Goal: Task Accomplishment & Management: Use online tool/utility

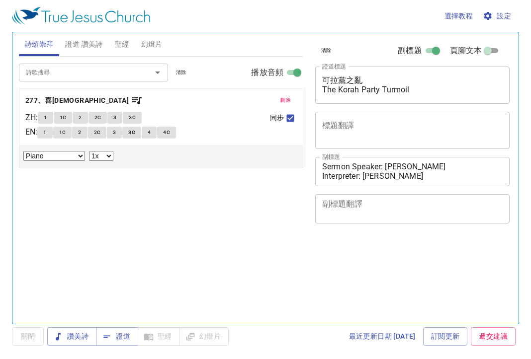
select select "1"
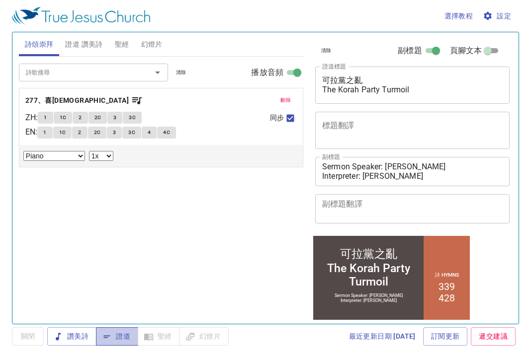
click at [125, 337] on span "證道" at bounding box center [117, 336] width 26 height 12
click at [149, 38] on span "幻燈片" at bounding box center [151, 44] width 21 height 12
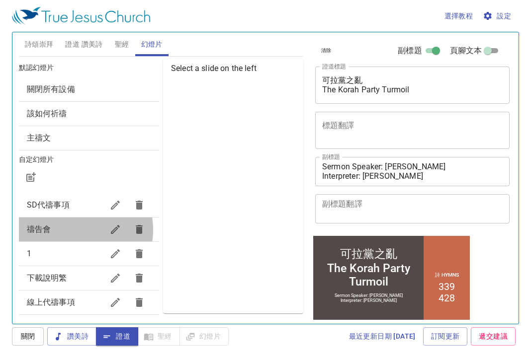
click at [68, 230] on span "禱告會" at bounding box center [65, 230] width 77 height 12
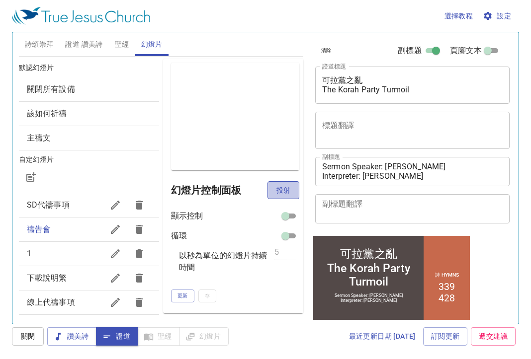
click at [289, 189] on span "投射" at bounding box center [283, 190] width 16 height 12
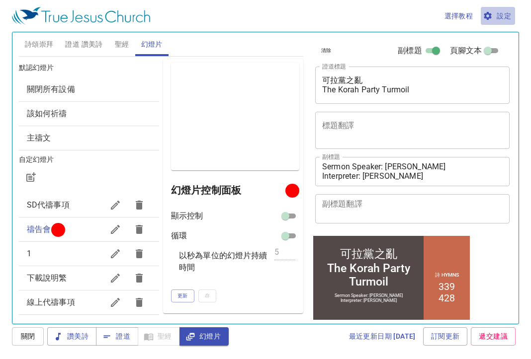
click at [507, 20] on span "設定" at bounding box center [498, 16] width 26 height 12
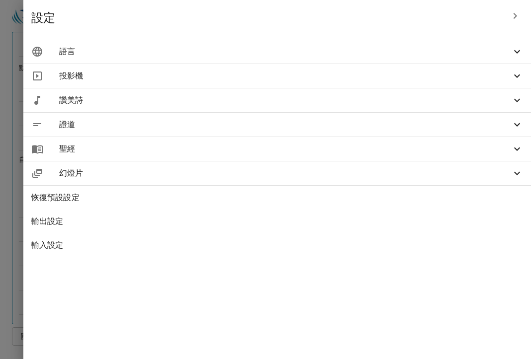
click at [455, 56] on span "語言" at bounding box center [285, 52] width 452 height 12
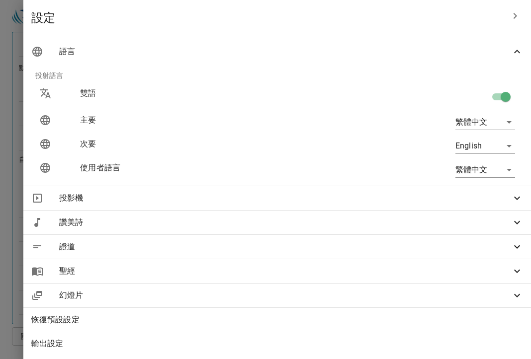
click at [186, 20] on div at bounding box center [265, 179] width 531 height 359
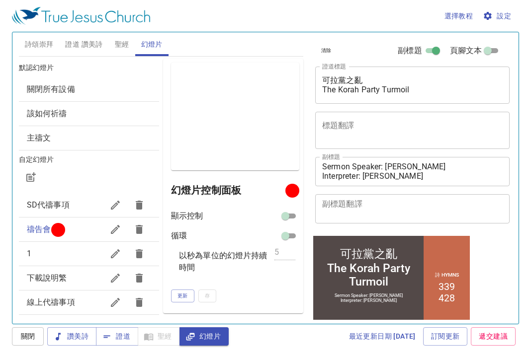
click at [33, 45] on span "詩頌崇拜" at bounding box center [39, 44] width 29 height 12
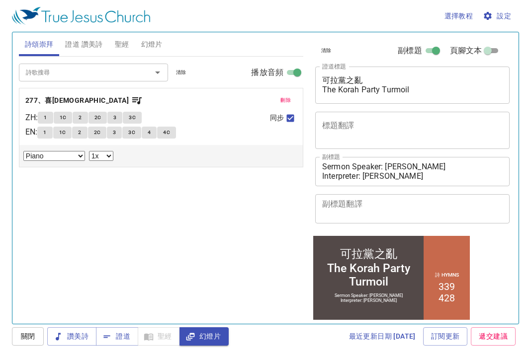
click at [207, 170] on div "詩歌搜尋 詩歌搜尋 清除 播放音頻 刪除 277、喜傳福音 ZH : 1 1C 2 2C 3 3C EN : 1 1C 2 2C 3 3C 4 4C 同步 P…" at bounding box center [161, 186] width 284 height 259
click at [506, 11] on span "設定" at bounding box center [498, 16] width 26 height 12
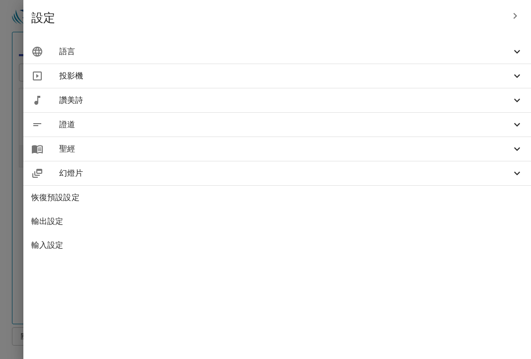
click at [457, 53] on span "語言" at bounding box center [285, 52] width 452 height 12
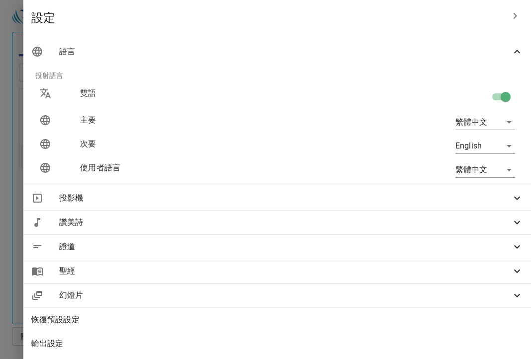
click at [215, 24] on div at bounding box center [265, 179] width 531 height 359
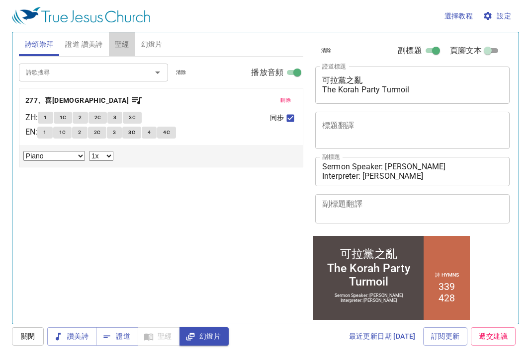
click at [125, 41] on span "聖經" at bounding box center [122, 44] width 14 height 12
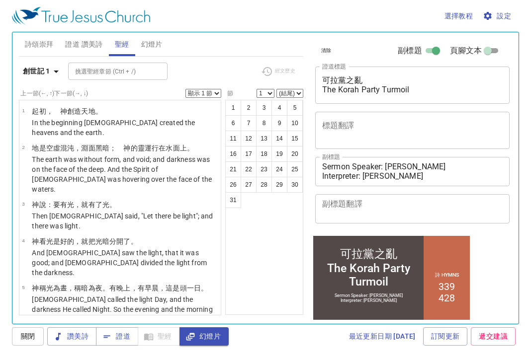
click at [35, 45] on span "詩頌崇拜" at bounding box center [39, 44] width 29 height 12
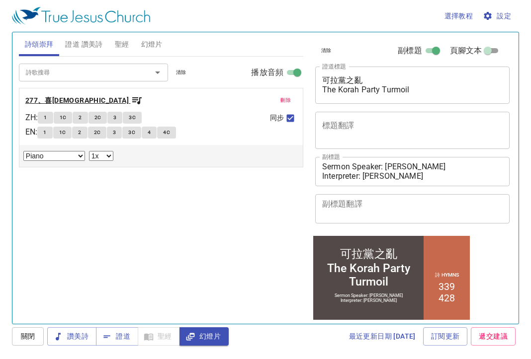
click at [55, 102] on b "277、喜傳福音" at bounding box center [76, 100] width 103 height 12
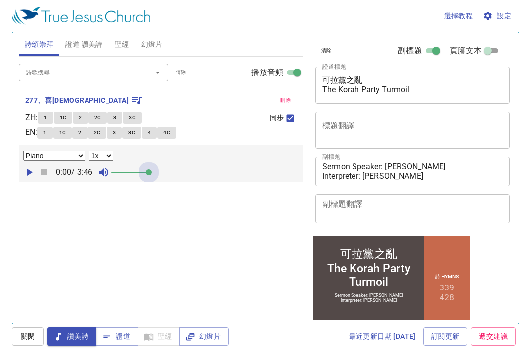
drag, startPoint x: 125, startPoint y: 175, endPoint x: 208, endPoint y: 182, distance: 82.8
click at [207, 182] on div "詩歌搜尋 詩歌搜尋 清除 播放音頻 刪除 277、喜傳福音 ZH : 1 1C 2 2C 3 3C EN : 1 1C 2 2C 3 3C 4 4C 同步 P…" at bounding box center [161, 186] width 284 height 259
click at [47, 117] on span "1" at bounding box center [45, 117] width 3 height 9
click at [27, 173] on icon "button" at bounding box center [29, 172] width 5 height 7
drag, startPoint x: 149, startPoint y: 172, endPoint x: 206, endPoint y: 175, distance: 56.7
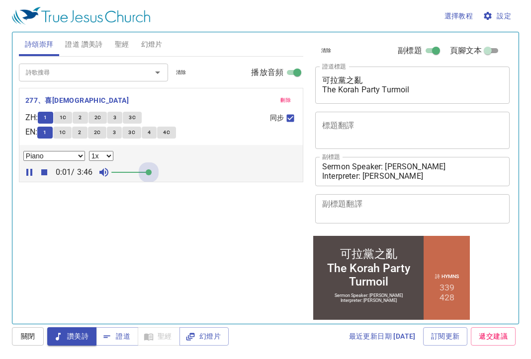
click at [191, 175] on div "0:01 / 3:46" at bounding box center [160, 172] width 275 height 15
click at [52, 115] on button "1" at bounding box center [45, 118] width 15 height 12
click at [49, 97] on b "277、喜傳福音" at bounding box center [76, 100] width 103 height 12
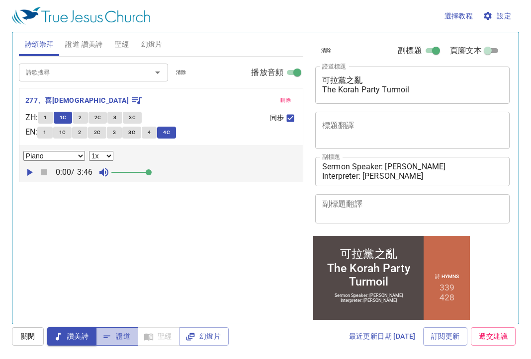
click at [119, 339] on span "證道" at bounding box center [117, 336] width 26 height 12
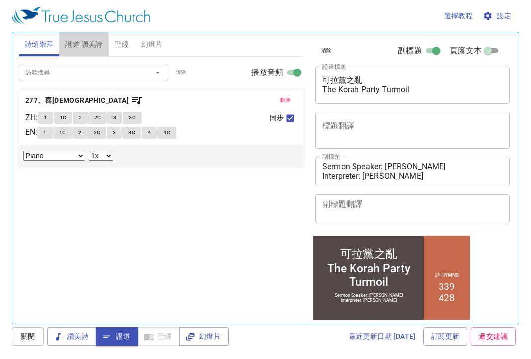
click at [89, 43] on span "證道 讚美詩" at bounding box center [83, 44] width 37 height 12
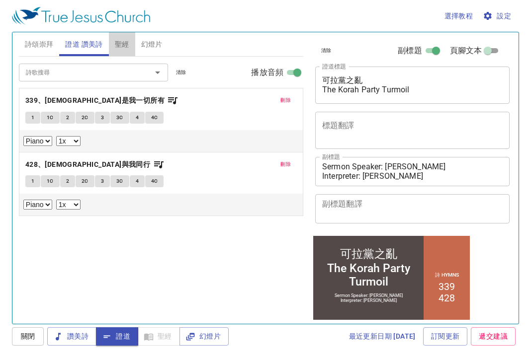
click at [121, 45] on span "聖經" at bounding box center [122, 44] width 14 height 12
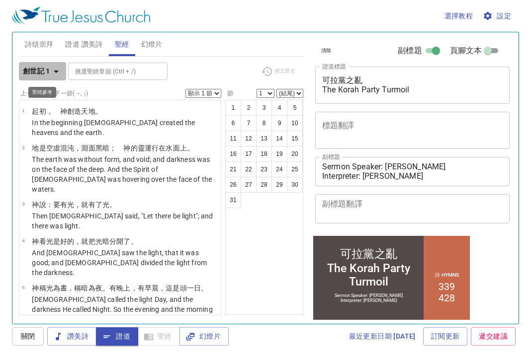
click at [52, 68] on icon "button" at bounding box center [56, 72] width 12 height 12
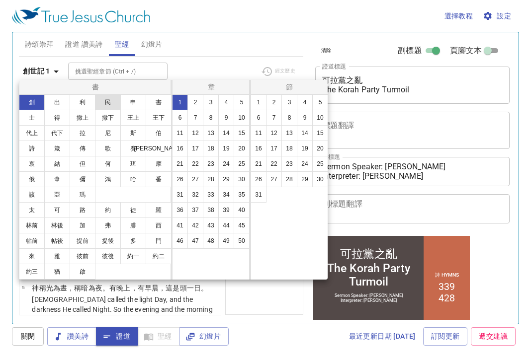
click at [109, 107] on button "民" at bounding box center [108, 102] width 26 height 16
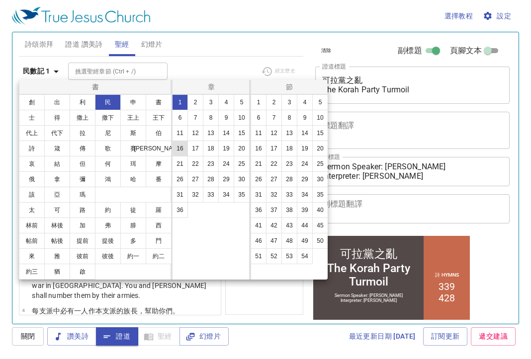
click at [182, 151] on button "16" at bounding box center [180, 149] width 16 height 16
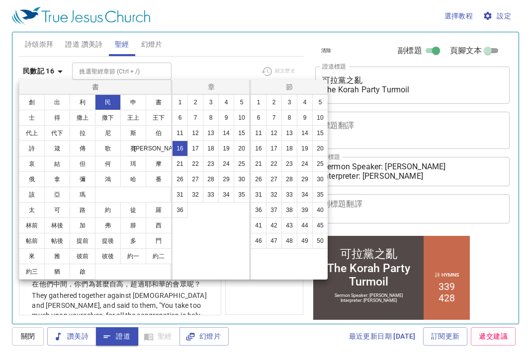
click at [217, 63] on div at bounding box center [265, 179] width 531 height 359
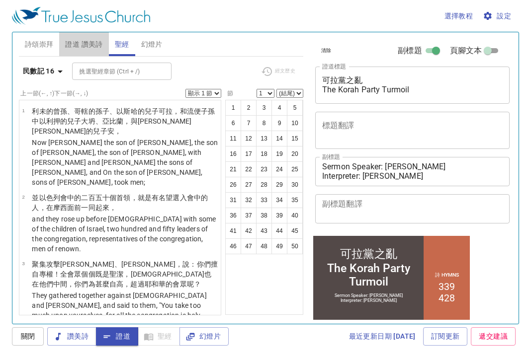
click at [85, 43] on span "證道 讚美詩" at bounding box center [83, 44] width 37 height 12
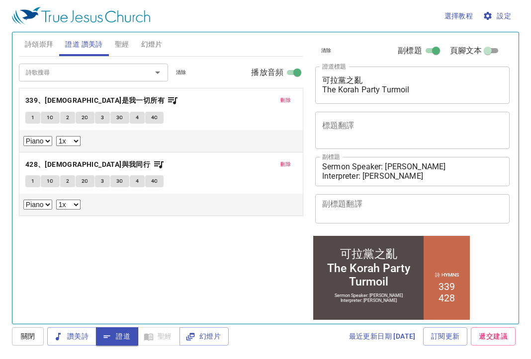
click at [118, 44] on span "聖經" at bounding box center [122, 44] width 14 height 12
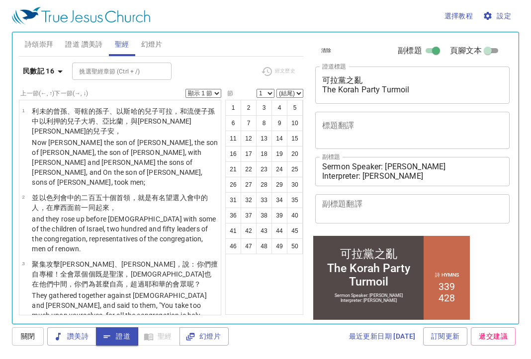
click at [217, 89] on select "顯示 1 節 顯示 2 節 顯示 3 節 顯示 4 節 顯示 5 節" at bounding box center [203, 93] width 36 height 9
click at [185, 89] on select "顯示 1 節 顯示 2 節 顯示 3 節 顯示 4 節 顯示 5 節" at bounding box center [203, 93] width 36 height 9
click at [220, 55] on div "詩頌崇拜 證道 讚美詩 聖經 幻燈片" at bounding box center [161, 44] width 284 height 24
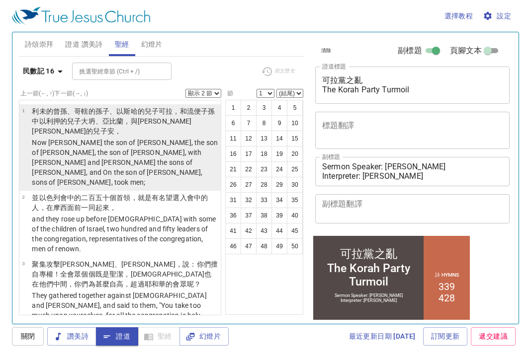
click at [137, 111] on wh1121 "、以斯哈 的兒子 可拉 ，和流便 子孫 中以利押 的兒子 大坍 、亞比蘭 ，與比勒 的兒子 安 ，" at bounding box center [123, 121] width 183 height 28
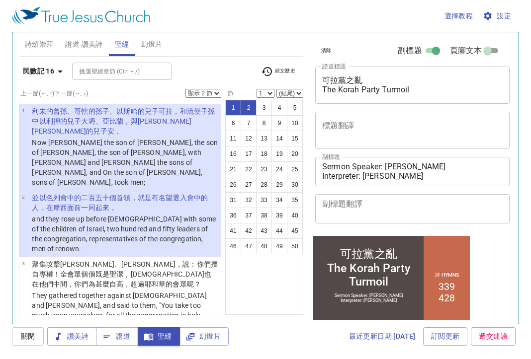
click at [206, 93] on select "顯示 1 節 顯示 2 節 顯示 3 節 顯示 4 節 顯示 5 節" at bounding box center [203, 93] width 36 height 9
select select "1"
click at [185, 89] on select "顯示 1 節 顯示 2 節 顯示 3 節 顯示 4 節 顯示 5 節" at bounding box center [203, 93] width 36 height 9
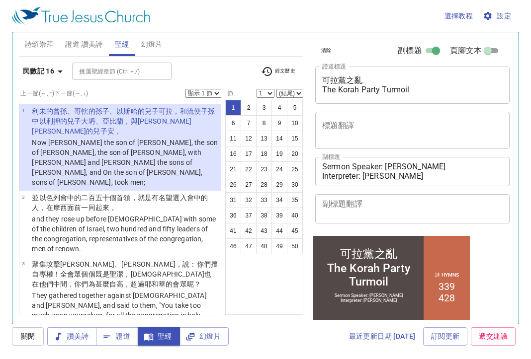
click at [184, 109] on wh7141 "，和流便 子孫 中以利押 的兒子 大坍 、亞比蘭 ，與比勒 的兒子 安 ，" at bounding box center [123, 121] width 183 height 28
click at [155, 112] on wh3324 "的兒子 可拉 ，和流便 子孫 中以利押 的兒子 大坍 、亞比蘭 ，與比勒 的兒子 安 ，" at bounding box center [123, 121] width 183 height 28
click at [122, 111] on wh1121 "、以斯哈 的兒子 可拉 ，和流便 子孫 中以利押 的兒子 大坍 、亞比蘭 ，與比勒 的兒子 安 ，" at bounding box center [123, 121] width 183 height 28
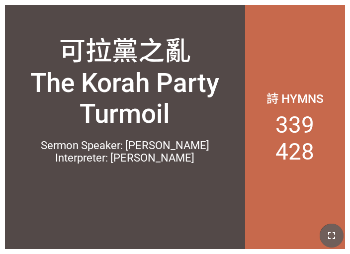
click at [331, 232] on icon "button" at bounding box center [332, 236] width 12 height 12
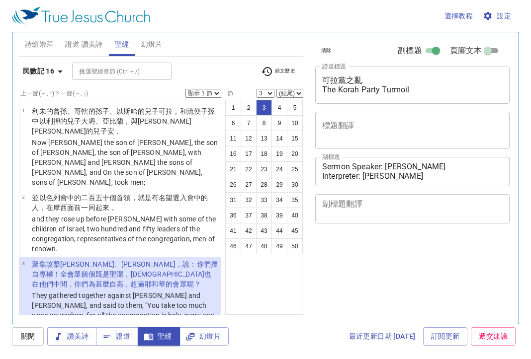
select select "3"
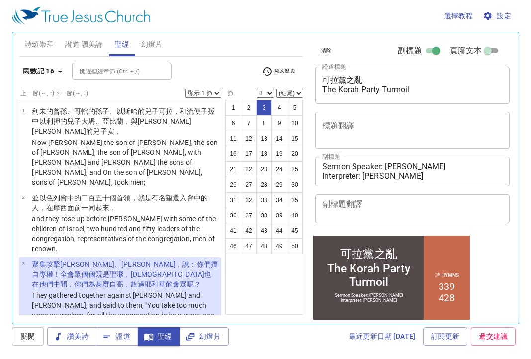
click at [59, 74] on icon "button" at bounding box center [60, 72] width 12 height 12
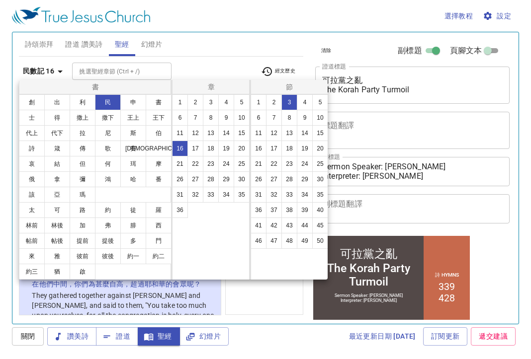
scroll to position [63, 0]
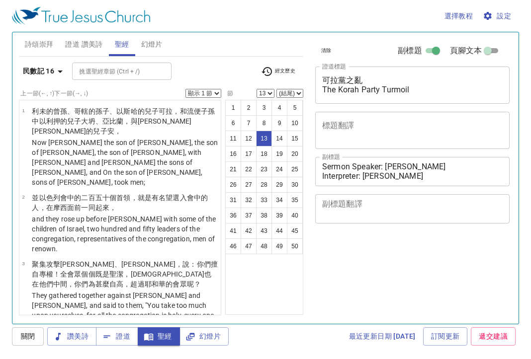
select select "13"
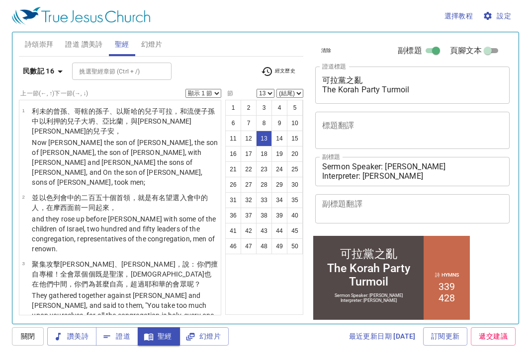
scroll to position [600, 0]
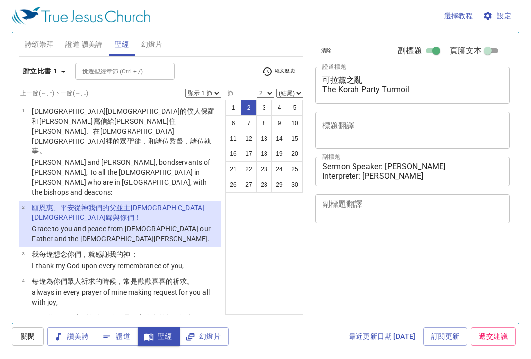
select select "2"
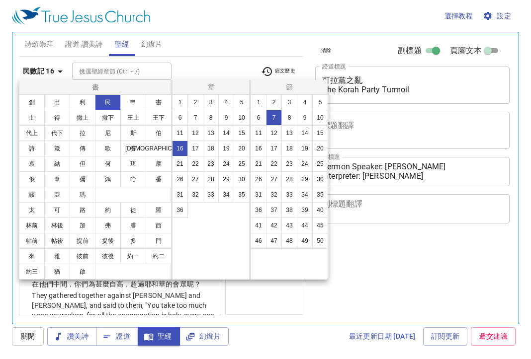
select select "7"
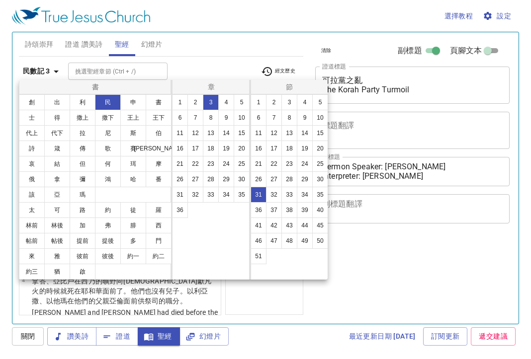
select select "31"
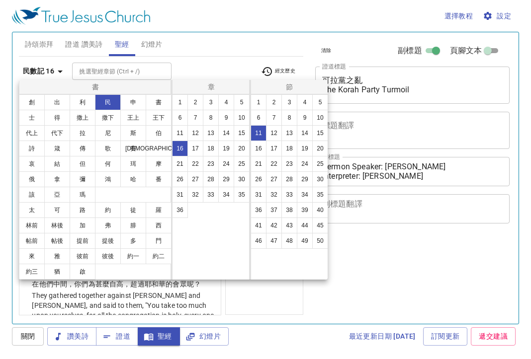
select select "11"
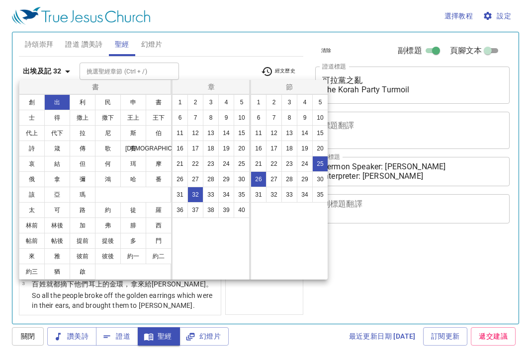
select select "2"
select select "25"
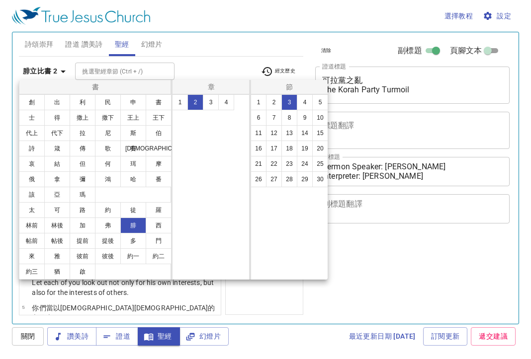
select select "3"
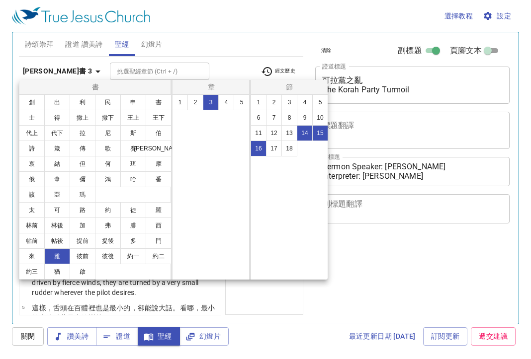
select select "3"
select select "14"
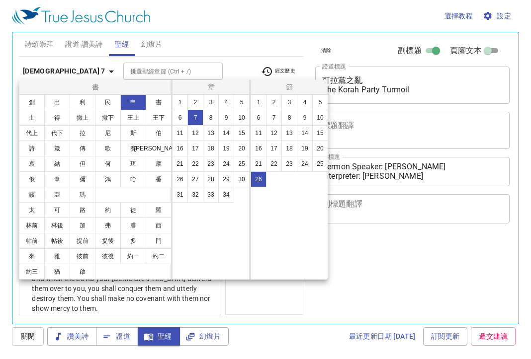
select select "26"
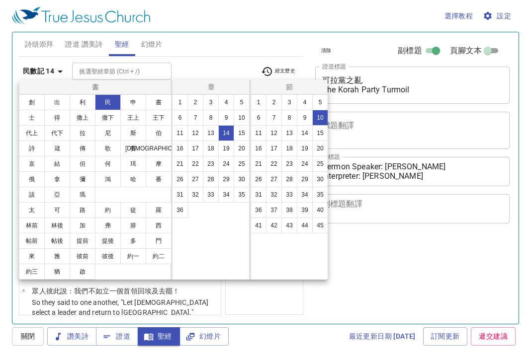
select select "10"
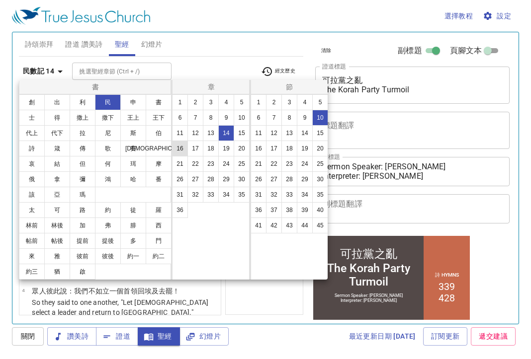
scroll to position [395, 0]
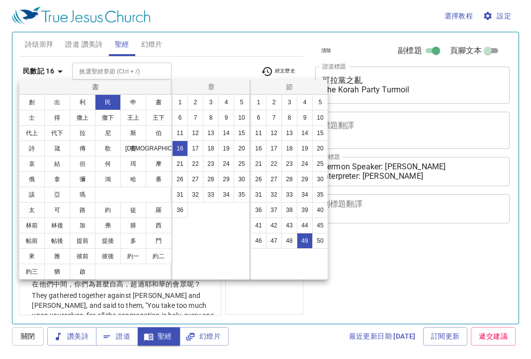
select select "49"
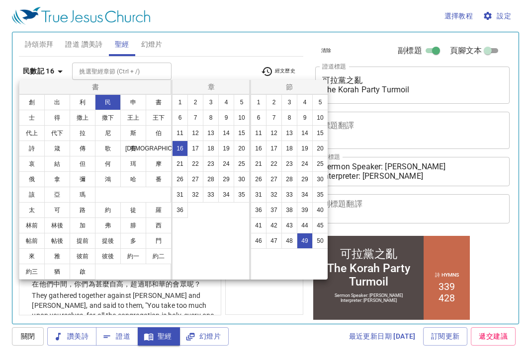
scroll to position [2567, 0]
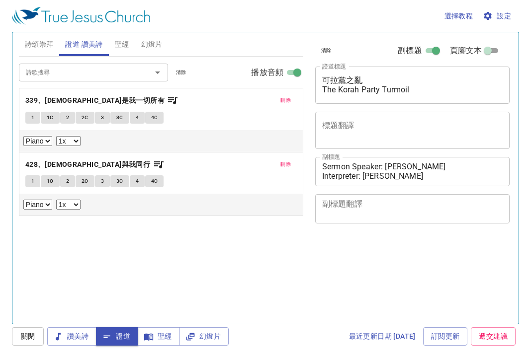
select select "1"
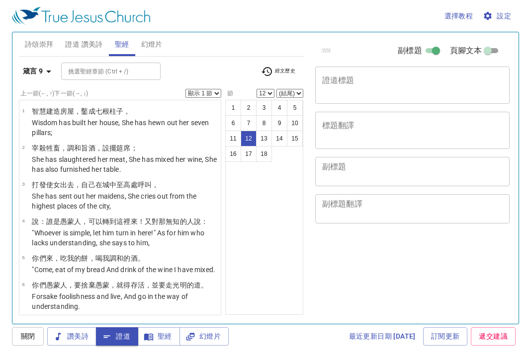
select select "12"
